Goal: Information Seeking & Learning: Learn about a topic

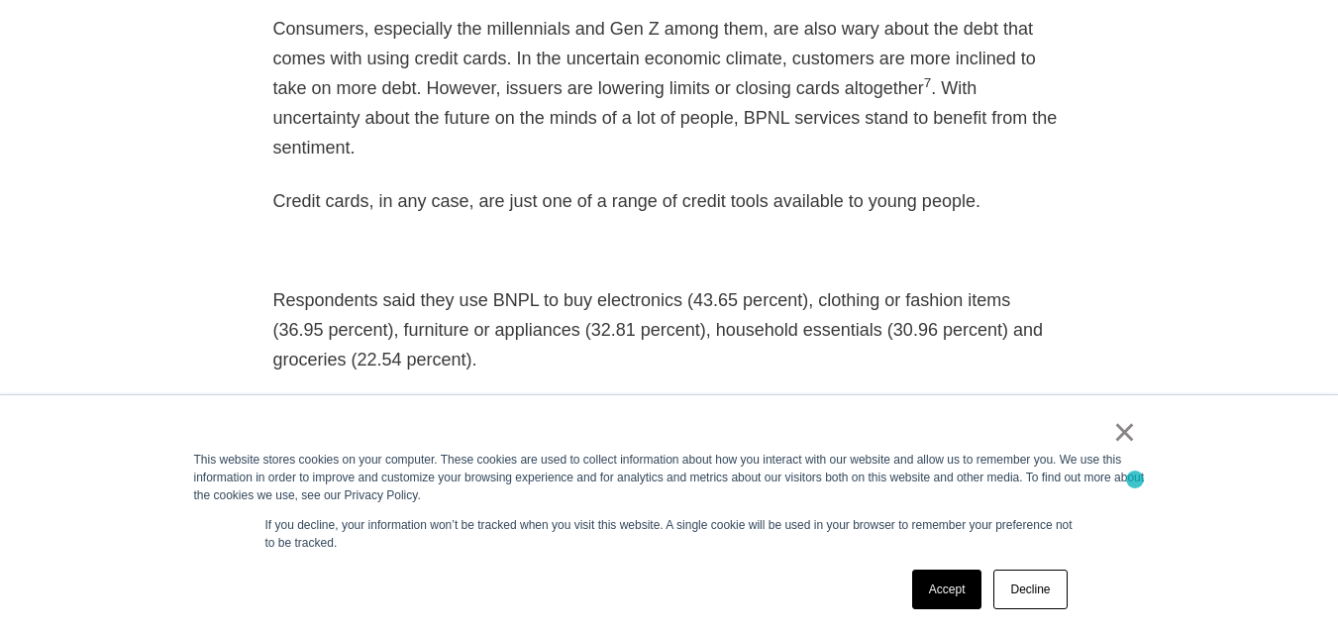
scroll to position [2586, 0]
click at [1131, 439] on link "×" at bounding box center [1125, 432] width 24 height 18
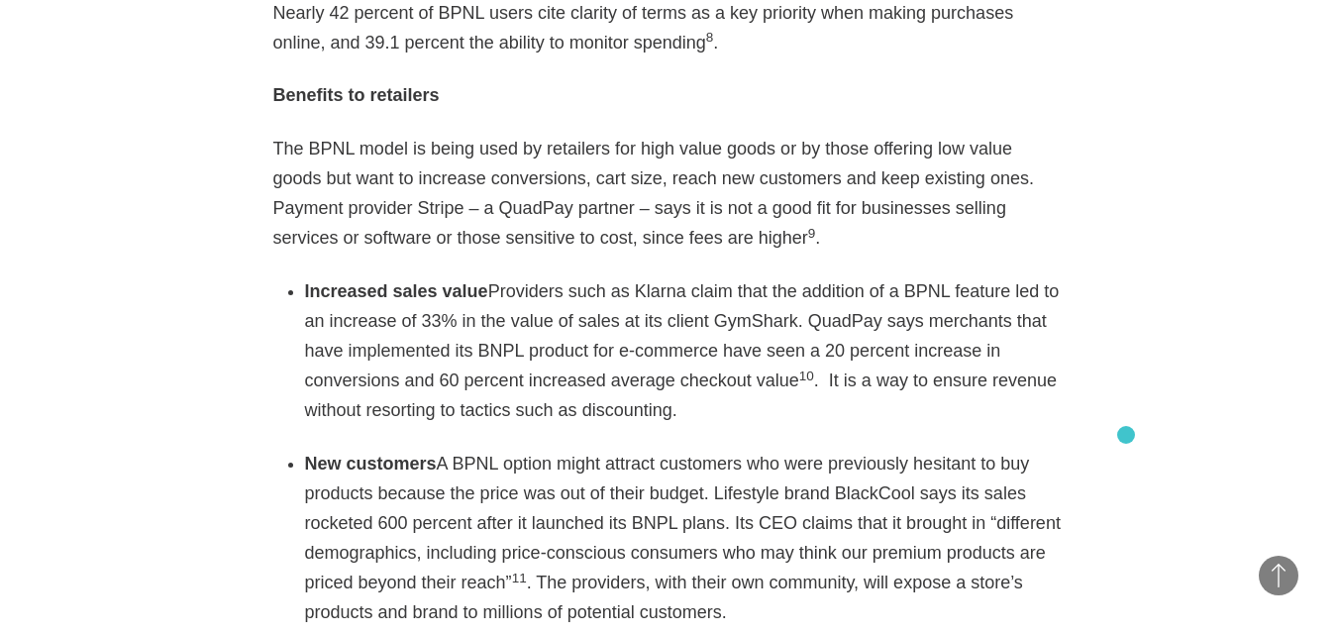
scroll to position [3178, 0]
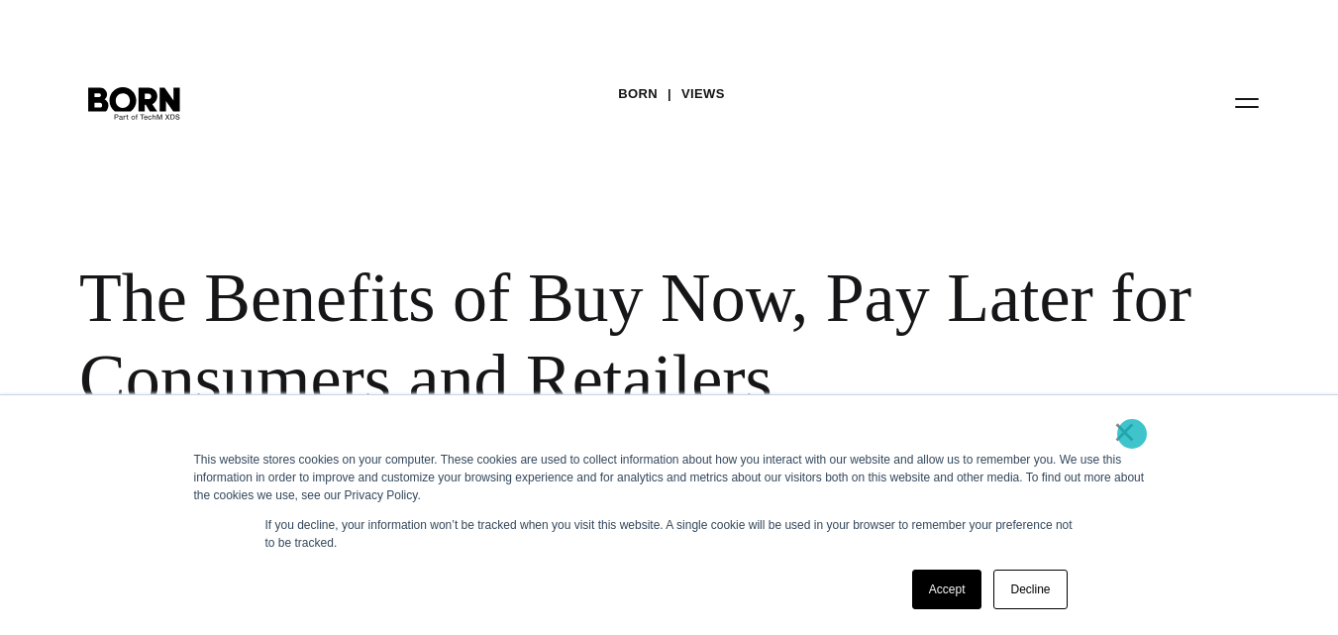
click at [1132, 434] on link "×" at bounding box center [1125, 432] width 24 height 18
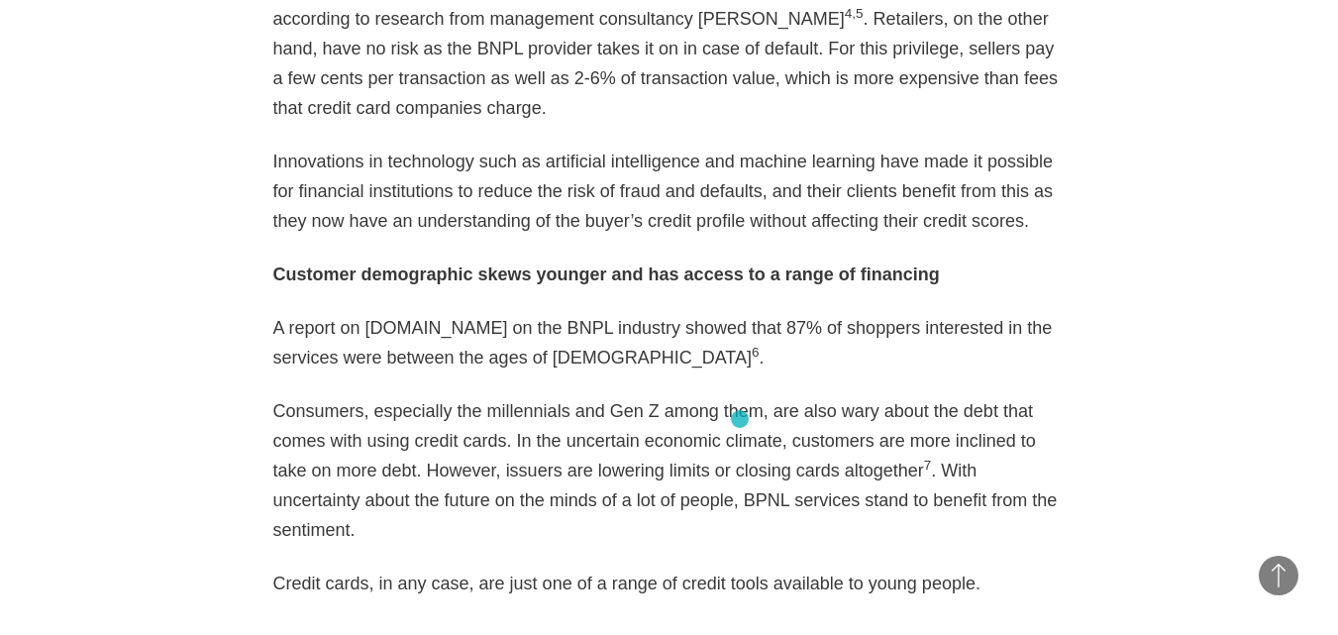
scroll to position [2253, 0]
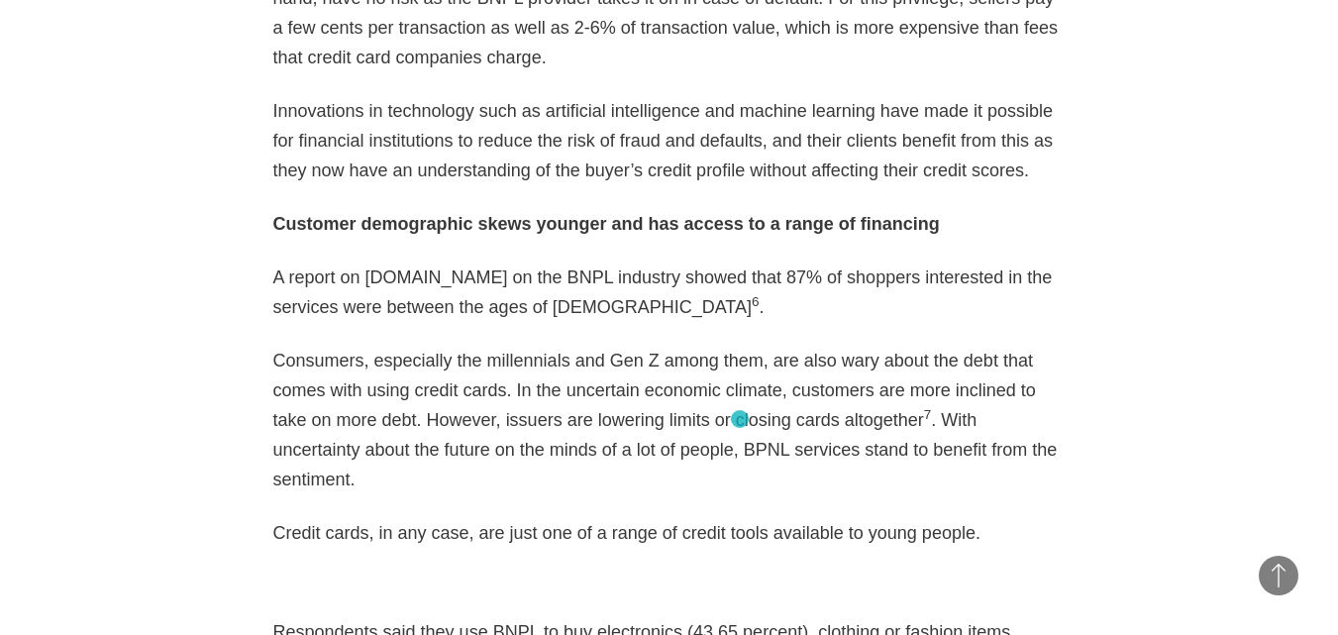
click at [740, 419] on p "Consumers, especially the millennials and Gen Z among them, are also wary about…" at bounding box center [669, 420] width 792 height 149
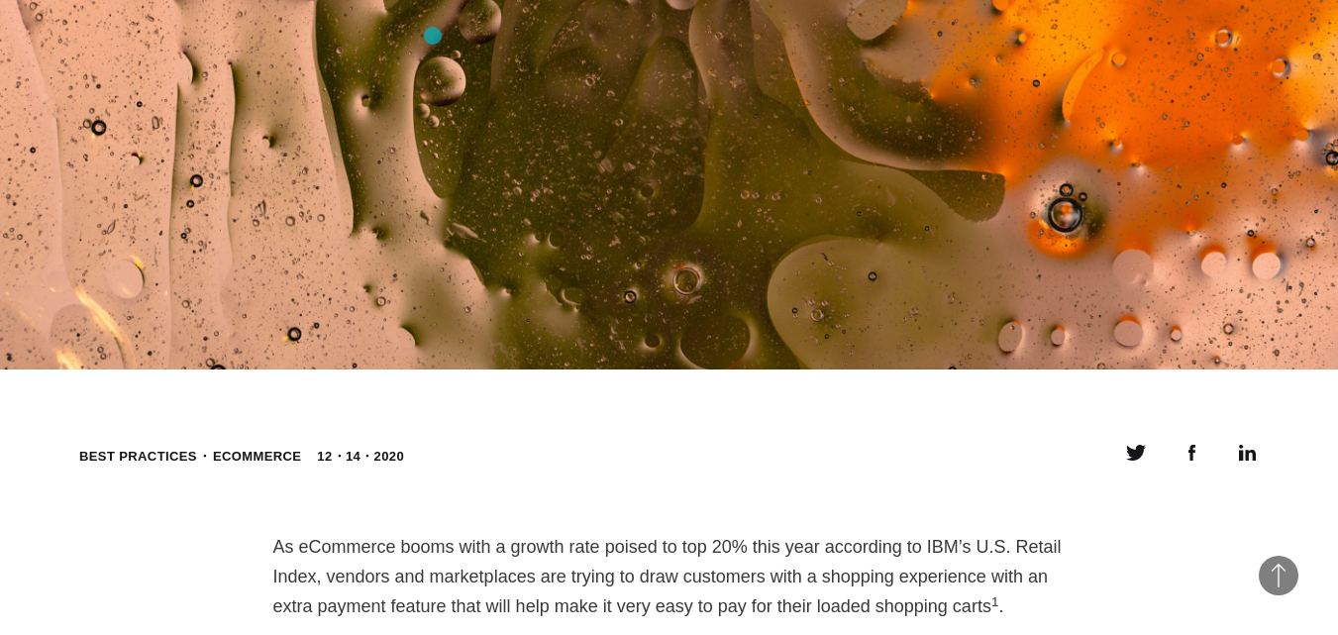
scroll to position [947, 0]
